Goal: Task Accomplishment & Management: Manage account settings

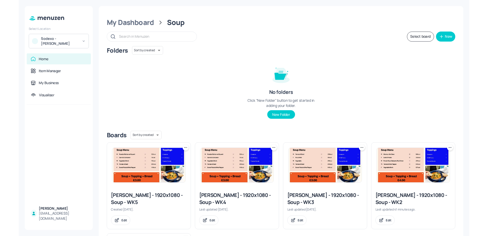
scroll to position [18, 0]
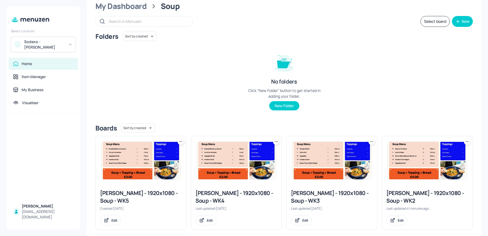
click at [42, 50] on div "Sodexo - Leonardo Yeovil" at bounding box center [43, 45] width 65 height 16
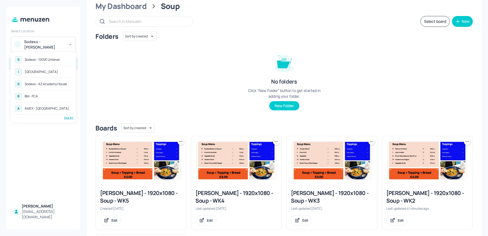
click at [66, 116] on div "See All" at bounding box center [44, 118] width 60 height 4
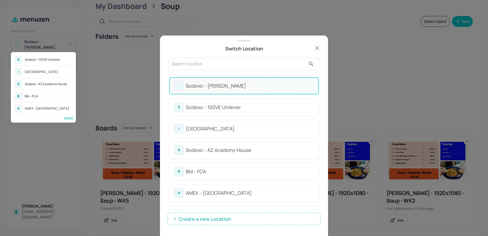
click at [208, 65] on div at bounding box center [244, 118] width 488 height 236
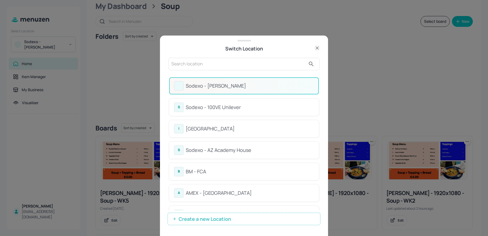
click at [208, 65] on input "text" at bounding box center [238, 64] width 134 height 9
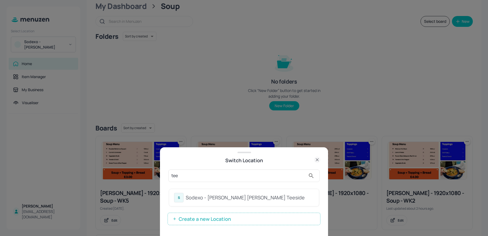
type input "tee"
click at [192, 198] on div "Sodexo - Johnson Matthey Teeside" at bounding box center [250, 197] width 128 height 7
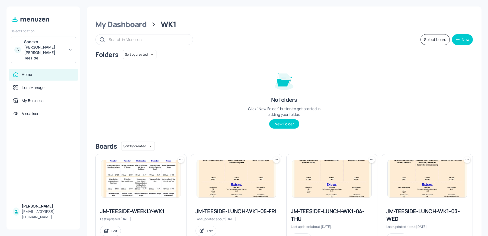
click at [241, 121] on div "Folders Sort by created id ​ No folders Click “New Folder” button to get starte…" at bounding box center [283, 93] width 377 height 87
click at [120, 180] on img at bounding box center [140, 178] width 79 height 37
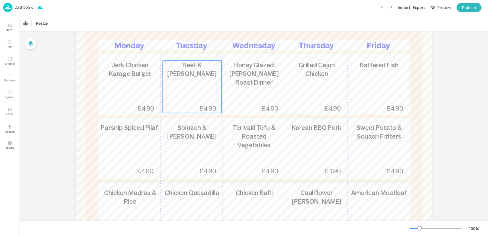
scroll to position [89, 0]
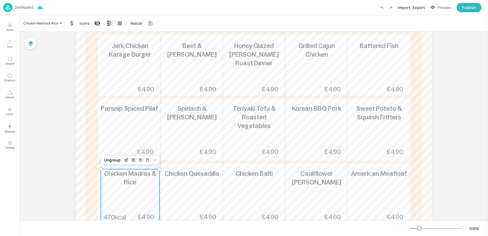
click at [130, 182] on span "Chicken Madras & Rice" at bounding box center [130, 178] width 52 height 16
click at [34, 24] on div "Chicken Madras & Rice" at bounding box center [41, 23] width 34 height 5
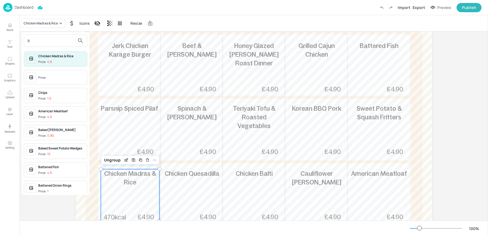
click at [49, 42] on input "s" at bounding box center [51, 40] width 48 height 9
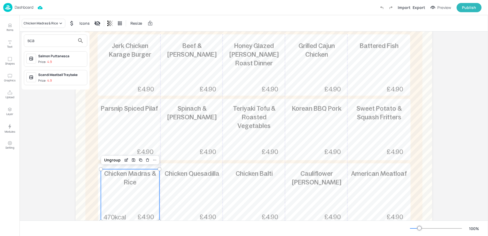
type input "sca"
click at [54, 75] on div "Scandi Meatball Traybake" at bounding box center [61, 74] width 47 height 5
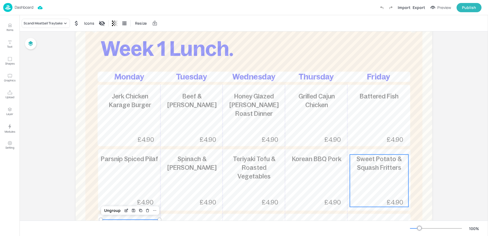
scroll to position [0, 0]
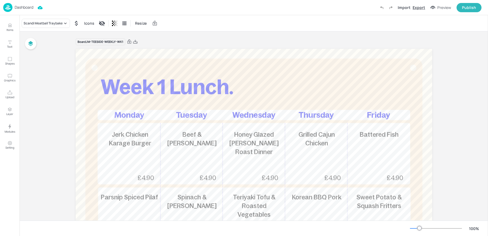
click at [419, 6] on div "Export" at bounding box center [418, 8] width 12 height 6
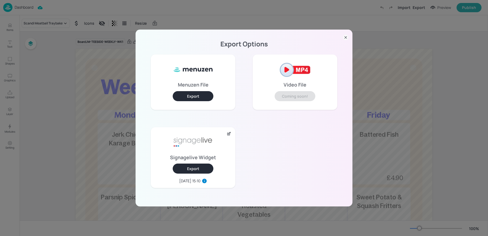
click at [187, 169] on button "Export" at bounding box center [193, 168] width 41 height 10
click at [91, 50] on div "Export Options Menuzen File Export Video File Coming soon! Signagelive Widget E…" at bounding box center [244, 118] width 488 height 236
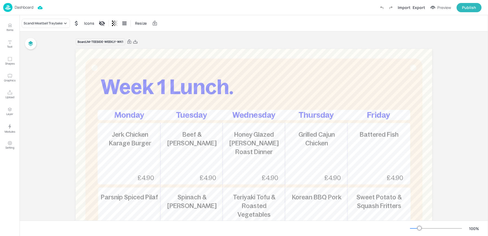
click at [19, 9] on p "Dashboard" at bounding box center [24, 7] width 19 height 4
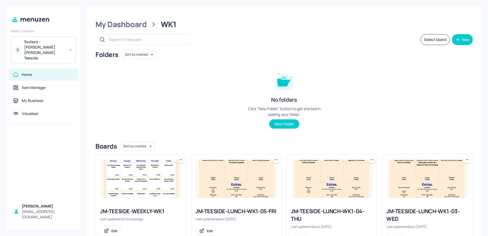
click at [60, 44] on div "Sodexo - Johnson Matthey Teeside" at bounding box center [44, 50] width 41 height 22
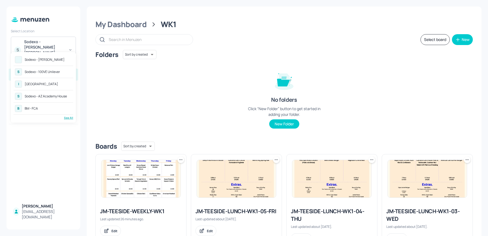
click at [72, 118] on div "See All" at bounding box center [44, 118] width 60 height 4
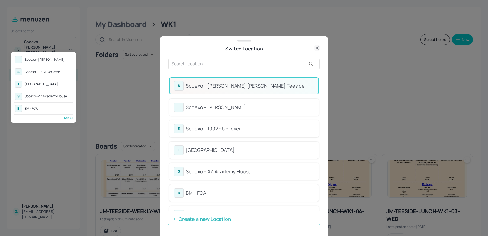
click at [323, 86] on div at bounding box center [244, 118] width 488 height 236
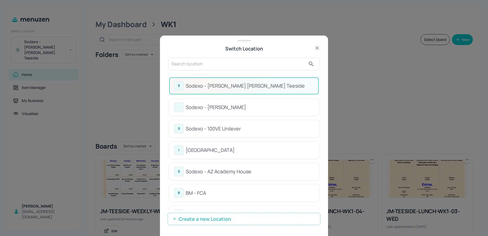
click at [219, 60] on input "text" at bounding box center [238, 64] width 134 height 9
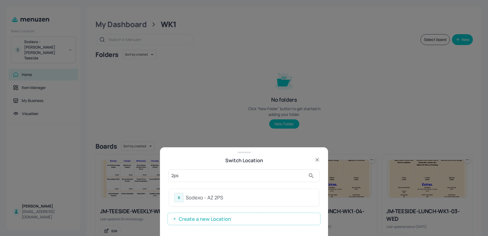
type input "2ps"
click at [211, 196] on div "Sodexo - AZ 2PS" at bounding box center [250, 197] width 128 height 7
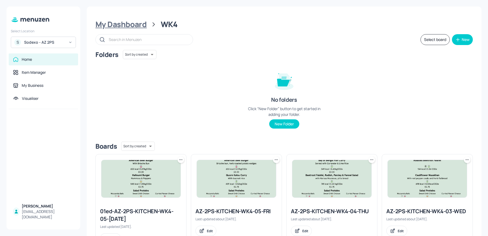
click at [123, 27] on div "My Dashboard" at bounding box center [120, 25] width 51 height 10
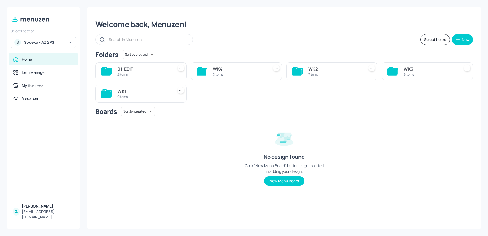
click at [144, 95] on div "9 items" at bounding box center [144, 96] width 54 height 5
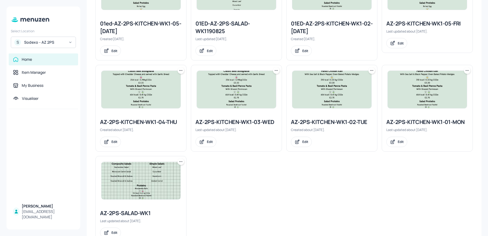
scroll to position [189, 0]
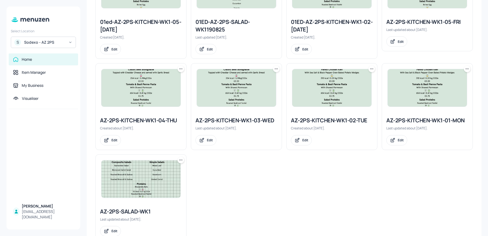
click at [275, 69] on icon at bounding box center [275, 69] width 1 height 1
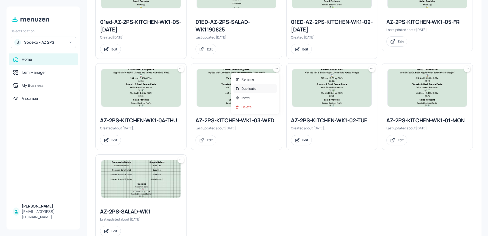
click at [259, 87] on div "Duplicate" at bounding box center [254, 88] width 43 height 9
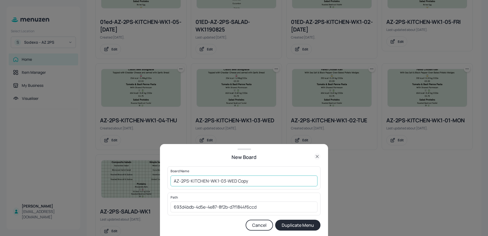
click at [171, 180] on input "AZ-2PS-KITCHEN-WK1-03-WED Copy" at bounding box center [243, 180] width 147 height 11
drag, startPoint x: 248, startPoint y: 180, endPoint x: 304, endPoint y: 186, distance: 56.4
click at [304, 186] on input "01ed-AZ-2PS-KITCHEN-WK1-03-WED Copy" at bounding box center [243, 180] width 147 height 11
type input "01ed-AZ-2PS-KITCHEN-WK1-03-[DATE]"
click at [275, 219] on button "Duplicate Menu" at bounding box center [297, 224] width 45 height 11
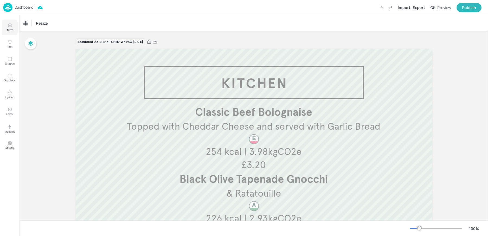
click at [9, 24] on icon "Items" at bounding box center [9, 25] width 5 height 5
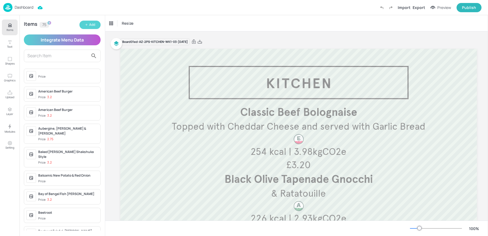
click at [91, 28] on button "Add" at bounding box center [89, 25] width 21 height 8
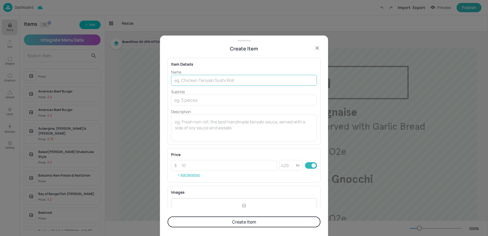
click at [196, 82] on input "text" at bounding box center [244, 80] width 146 height 11
click at [222, 78] on input "Beef & Mush" at bounding box center [244, 80] width 146 height 11
paste input "room Stroganoff, Basmati Rice’"
click at [222, 78] on input "Beef & Mush" at bounding box center [244, 80] width 146 height 11
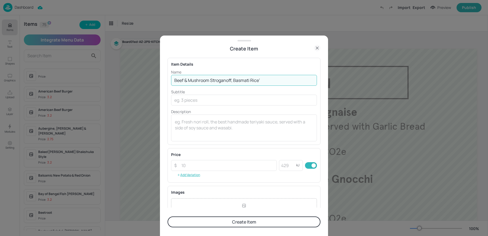
drag, startPoint x: 233, startPoint y: 81, endPoint x: 299, endPoint y: 83, distance: 65.9
click at [299, 83] on input "Beef & Mushroom Stroganoff, Basmati Rice’" at bounding box center [244, 80] width 146 height 11
type input "Beef & Mushroom Stroganoff,"
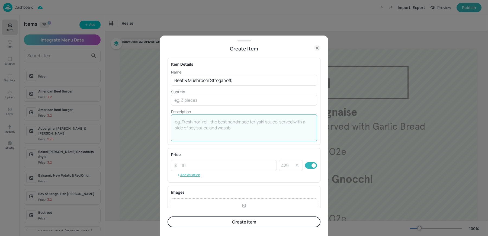
click at [204, 124] on textarea at bounding box center [244, 128] width 138 height 18
type textarea "W"
click at [192, 102] on input "text" at bounding box center [244, 100] width 146 height 11
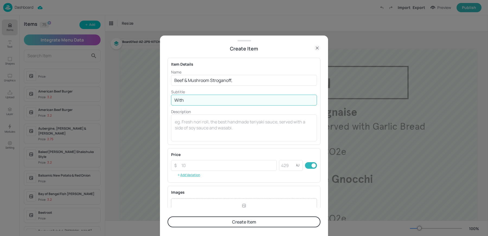
paste input "Basmati Rice’"
type input "With [PERSON_NAME]"
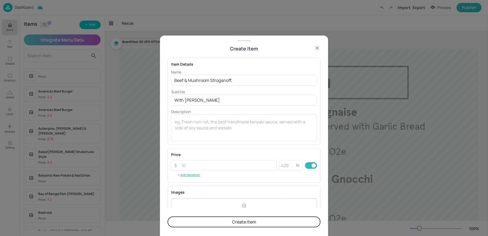
click at [222, 222] on button "Create Item" at bounding box center [243, 221] width 153 height 11
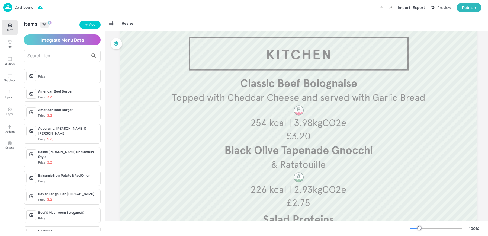
scroll to position [33, 0]
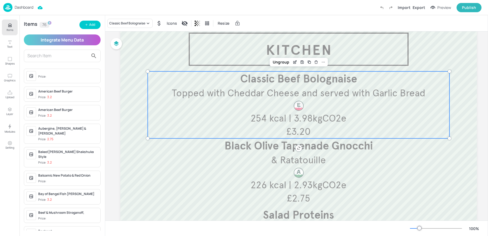
click at [251, 87] on span "Topped with Cheddar Cheese and served with Garlic Bread" at bounding box center [298, 93] width 253 height 12
click at [130, 21] on div "Classic Beef Bolognaise" at bounding box center [127, 23] width 36 height 5
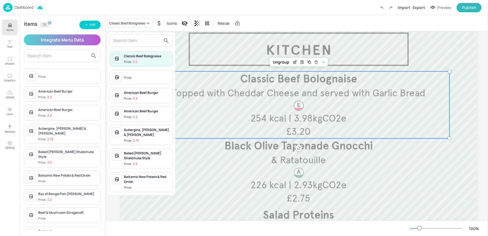
click at [141, 54] on div "Classic Beef Bolognaise" at bounding box center [147, 56] width 47 height 5
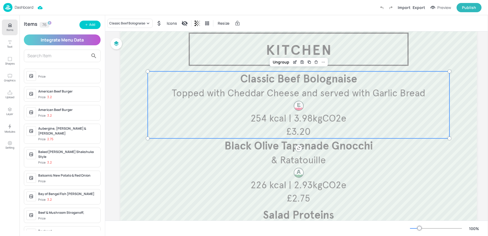
click at [125, 38] on input "text" at bounding box center [130, 36] width 36 height 5
type input "s"
click at [124, 25] on div "Classic Beef Bolognaise" at bounding box center [127, 23] width 36 height 5
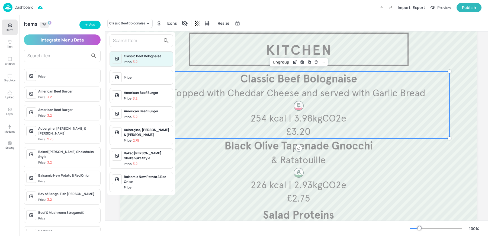
click at [128, 41] on input "text" at bounding box center [137, 40] width 48 height 9
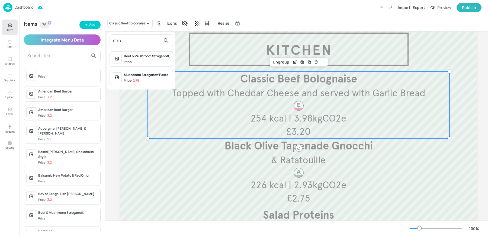
type input "stro"
click at [143, 60] on span "Price:" at bounding box center [147, 62] width 47 height 5
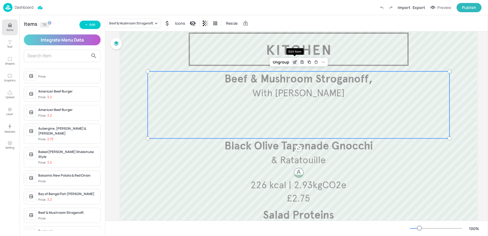
click at [294, 62] on icon "Edit Item" at bounding box center [295, 61] width 2 height 2
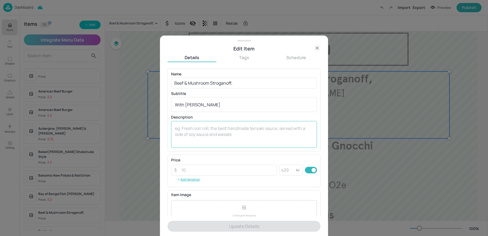
scroll to position [52, 0]
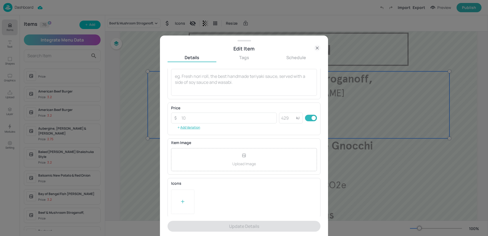
click at [176, 206] on div at bounding box center [182, 201] width 23 height 24
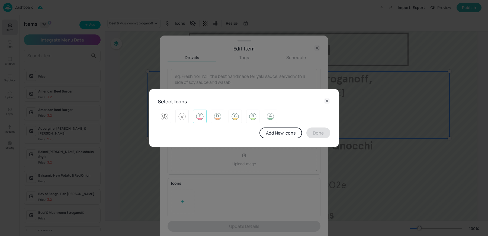
click at [198, 117] on img at bounding box center [199, 116] width 8 height 9
click at [321, 135] on button "Done" at bounding box center [318, 132] width 24 height 11
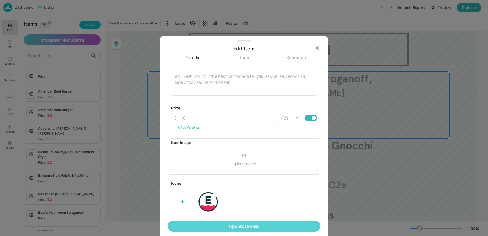
click at [202, 226] on button "Update Details" at bounding box center [243, 226] width 153 height 11
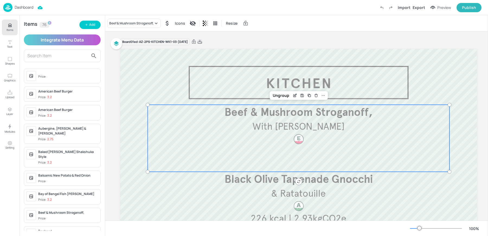
click at [202, 41] on icon at bounding box center [199, 41] width 5 height 5
click at [249, 114] on span "Beef & Mushroom Stroganoff," at bounding box center [298, 111] width 148 height 13
click at [295, 95] on icon "Edit Item" at bounding box center [295, 95] width 5 height 4
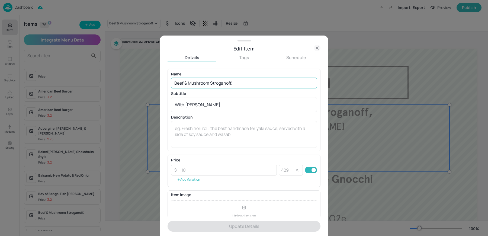
click at [243, 81] on input "Beef & Mushroom Stroganoff," at bounding box center [244, 83] width 146 height 11
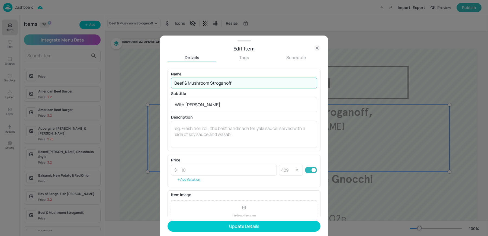
type input "Beef & Mushroom Stroganoff"
click at [167, 221] on button "Update Details" at bounding box center [243, 226] width 153 height 11
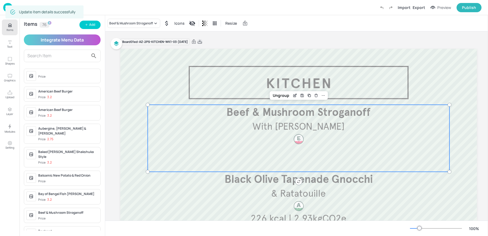
click at [202, 42] on icon at bounding box center [200, 42] width 4 height 4
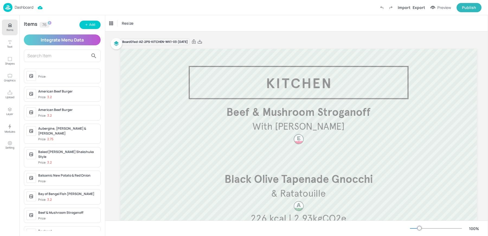
click at [181, 6] on div "Dashboard Import Export Preview Publish" at bounding box center [242, 7] width 478 height 15
click at [17, 7] on p "Dashboard" at bounding box center [24, 7] width 19 height 4
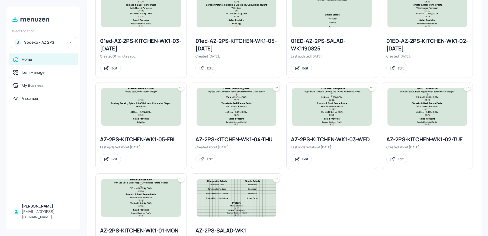
scroll to position [172, 0]
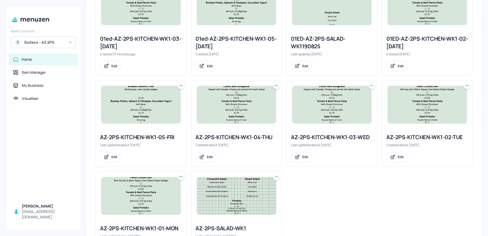
click at [178, 86] on icon at bounding box center [180, 85] width 5 height 5
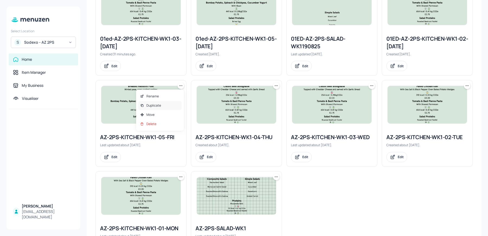
click at [151, 103] on p "Duplicate" at bounding box center [153, 105] width 15 height 5
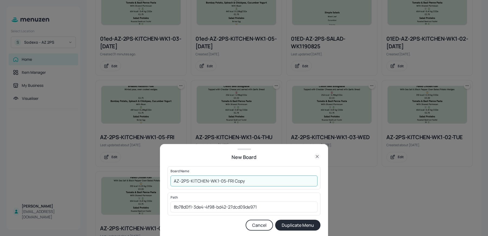
click at [173, 180] on input "AZ-2PS-KITCHEN-WK1-05-FRI Copy" at bounding box center [243, 180] width 147 height 11
drag, startPoint x: 245, startPoint y: 182, endPoint x: 296, endPoint y: 188, distance: 51.6
click at [296, 188] on div "Board Name 01ed-AZ-2PS-KITCHEN-WK1-05-FRI Copy ​" at bounding box center [243, 177] width 153 height 23
type input "01ed-AZ-2PS-KITCHEN-WK1-05-[DATE]"
click at [297, 220] on button "Duplicate Menu" at bounding box center [297, 224] width 45 height 11
